Goal: Check status

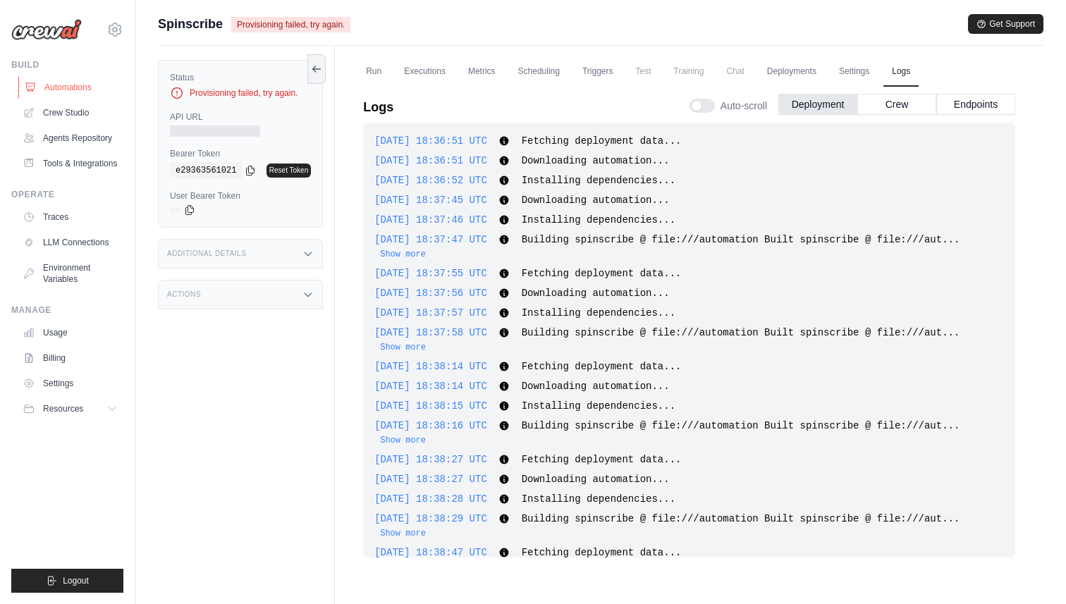
click at [75, 80] on link "Automations" at bounding box center [71, 87] width 107 height 23
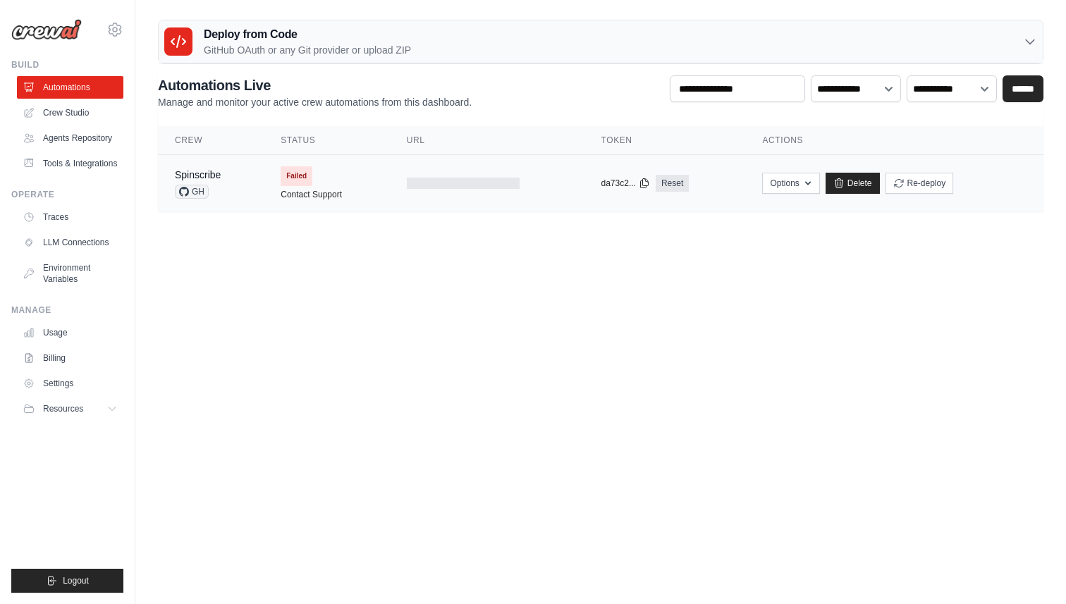
click at [306, 178] on span "Failed" at bounding box center [297, 176] width 32 height 20
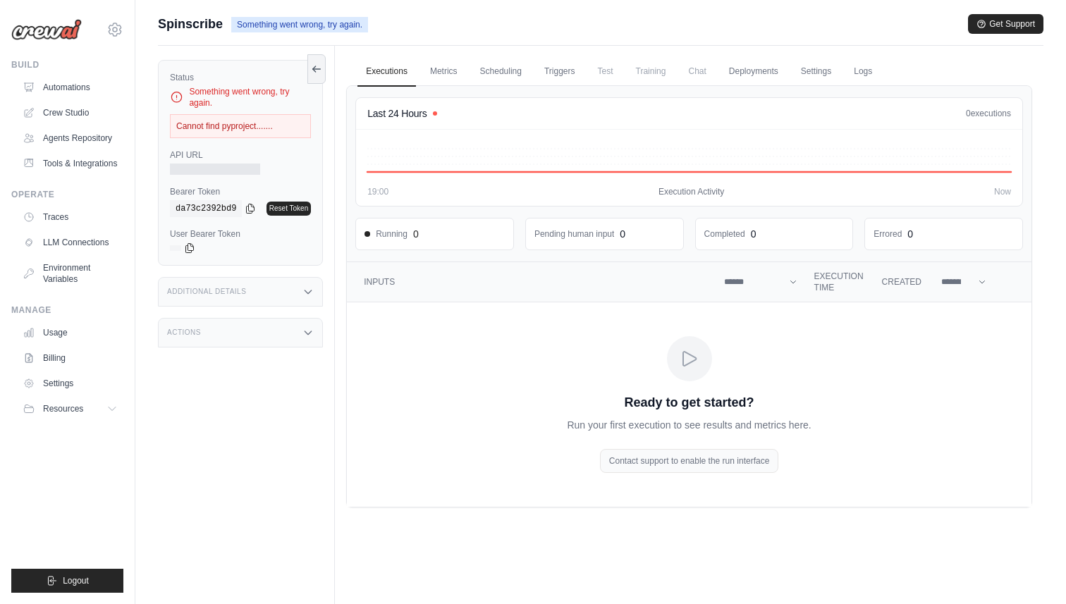
click at [245, 92] on div "Something went wrong, try again." at bounding box center [240, 97] width 141 height 23
click at [277, 96] on div "Something went wrong, try again." at bounding box center [240, 97] width 141 height 23
click at [859, 71] on link "Logs" at bounding box center [863, 72] width 35 height 30
